Goal: Browse casually: Explore the website without a specific task or goal

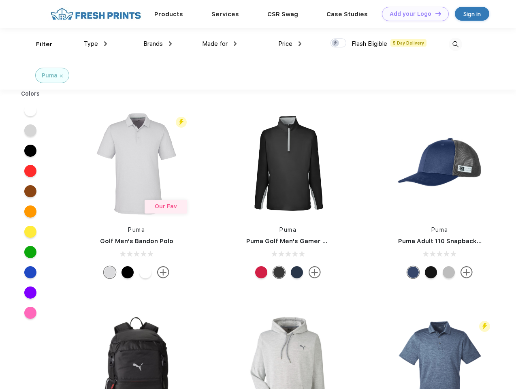
click at [412, 14] on link "Add your Logo Design Tool" at bounding box center [415, 14] width 67 height 14
click at [0, 0] on div "Design Tool" at bounding box center [0, 0] width 0 height 0
click at [434, 13] on link "Add your Logo Design Tool" at bounding box center [415, 14] width 67 height 14
click at [39, 44] on div "Filter" at bounding box center [44, 44] width 17 height 9
click at [96, 44] on span "Type" at bounding box center [91, 43] width 14 height 7
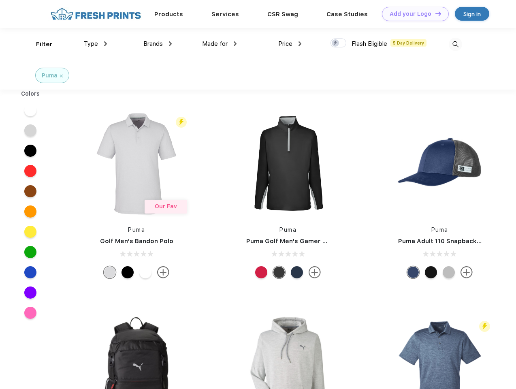
click at [157, 44] on span "Brands" at bounding box center [152, 43] width 19 height 7
click at [219, 44] on span "Made for" at bounding box center [214, 43] width 25 height 7
click at [290, 44] on span "Price" at bounding box center [285, 43] width 14 height 7
click at [338, 43] on div at bounding box center [338, 42] width 16 height 9
click at [336, 43] on input "checkbox" at bounding box center [332, 40] width 5 height 5
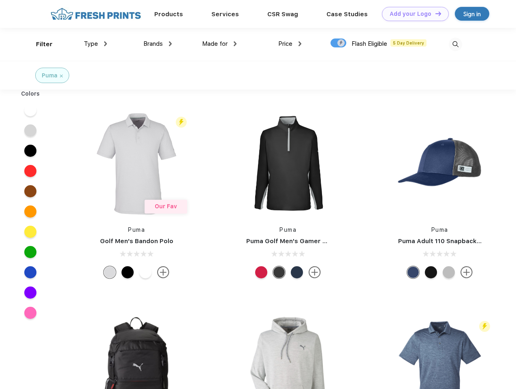
click at [455, 44] on img at bounding box center [454, 44] width 13 height 13
